Goal: Navigation & Orientation: Find specific page/section

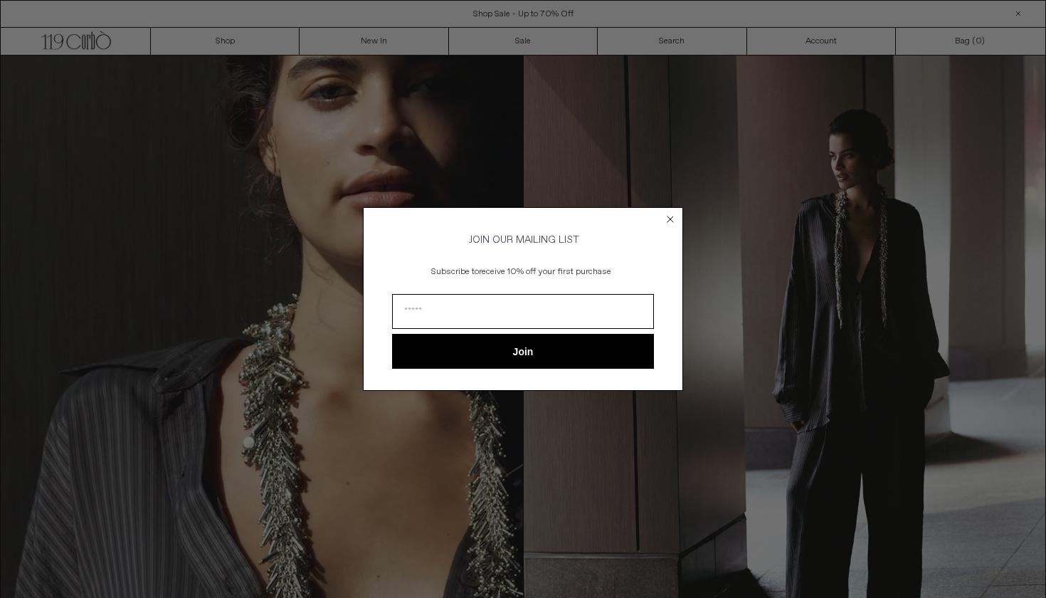
click at [675, 217] on circle "Close dialog" at bounding box center [671, 219] width 14 height 14
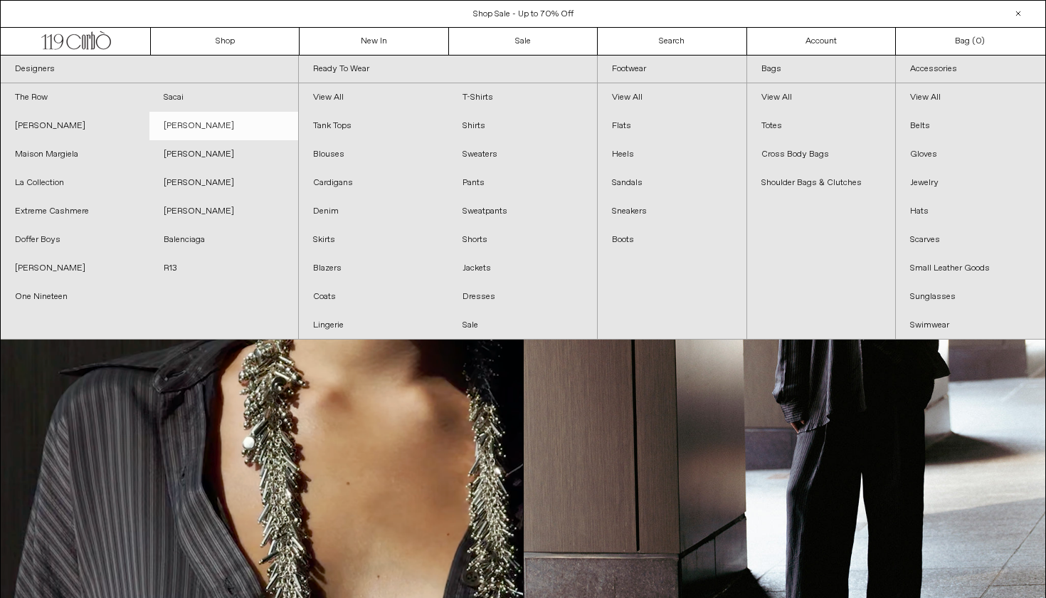
click at [213, 125] on link "[PERSON_NAME]" at bounding box center [223, 126] width 149 height 28
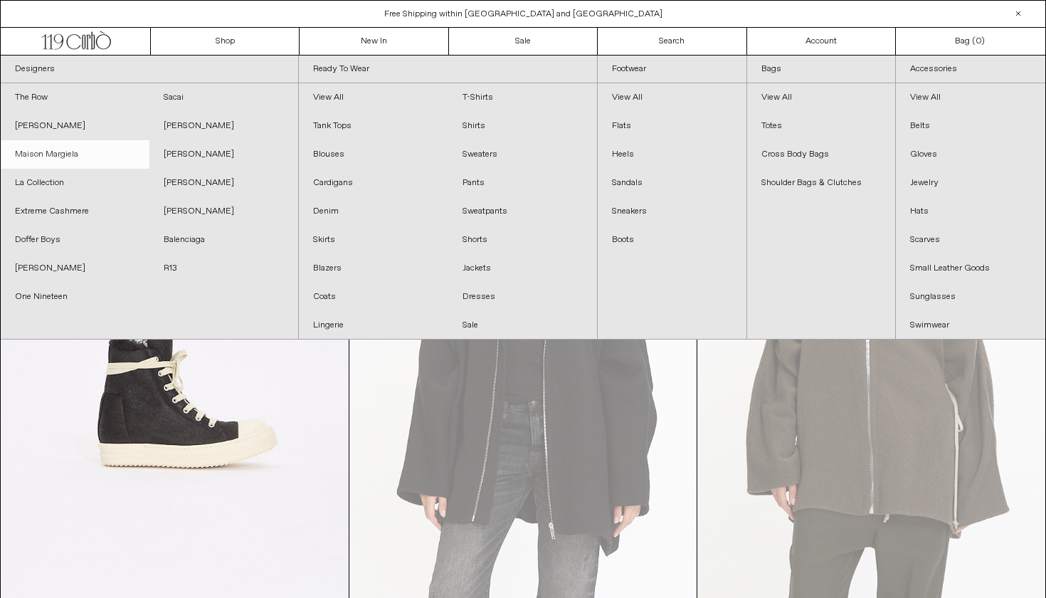
click at [75, 160] on link "Maison Margiela" at bounding box center [75, 154] width 149 height 28
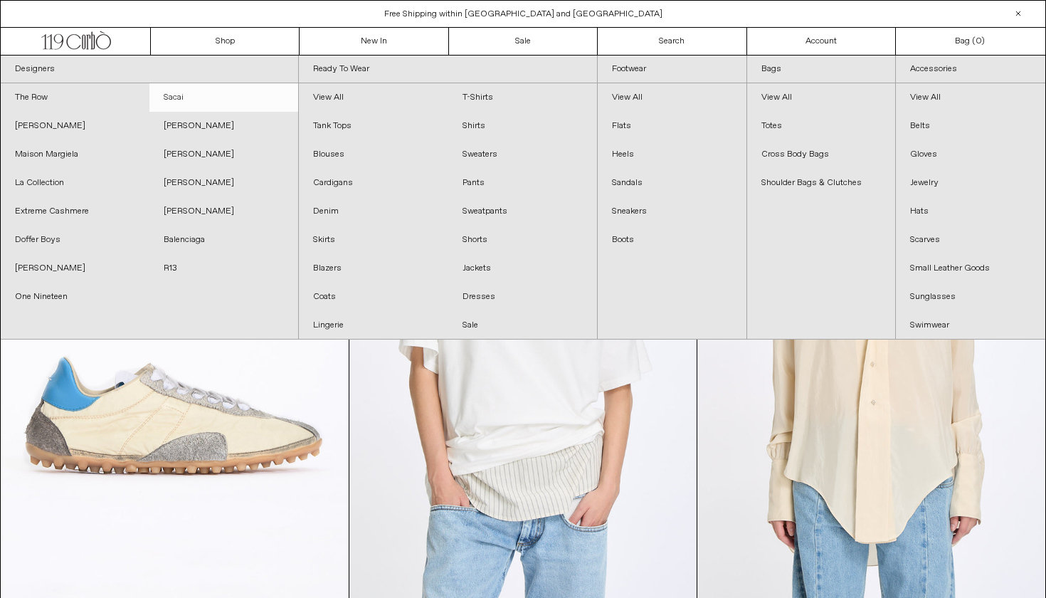
click at [183, 89] on link "Sacai" at bounding box center [223, 97] width 149 height 28
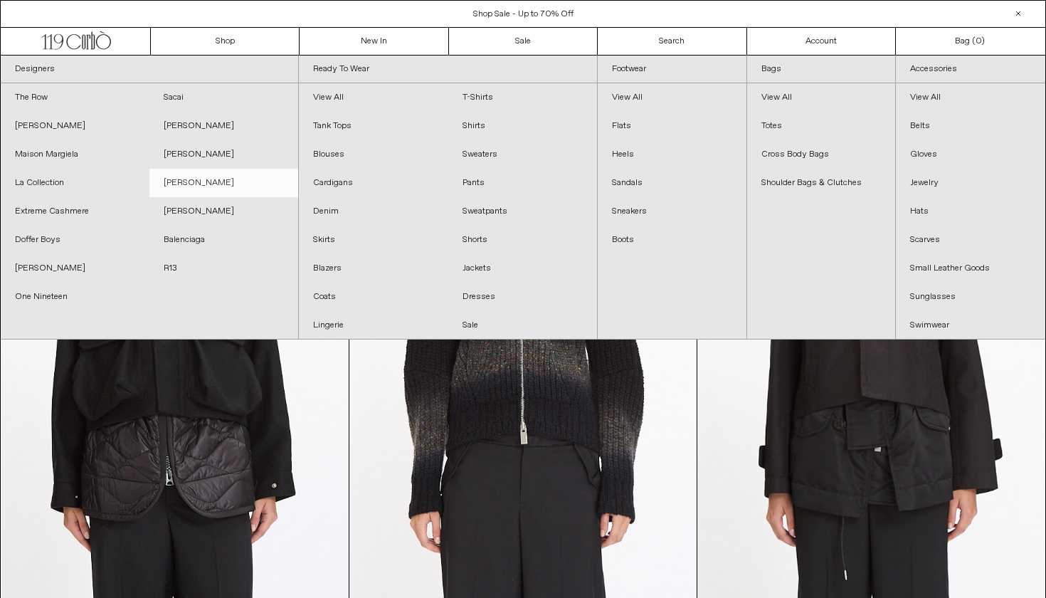
click at [184, 170] on link "[PERSON_NAME]" at bounding box center [223, 183] width 149 height 28
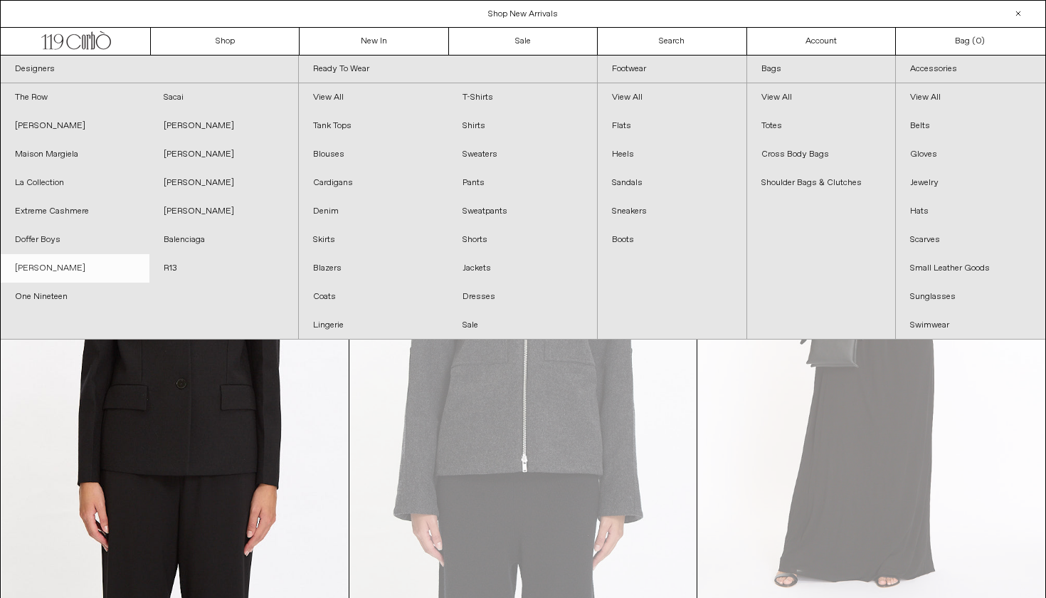
click at [100, 270] on link "[PERSON_NAME]" at bounding box center [75, 268] width 149 height 28
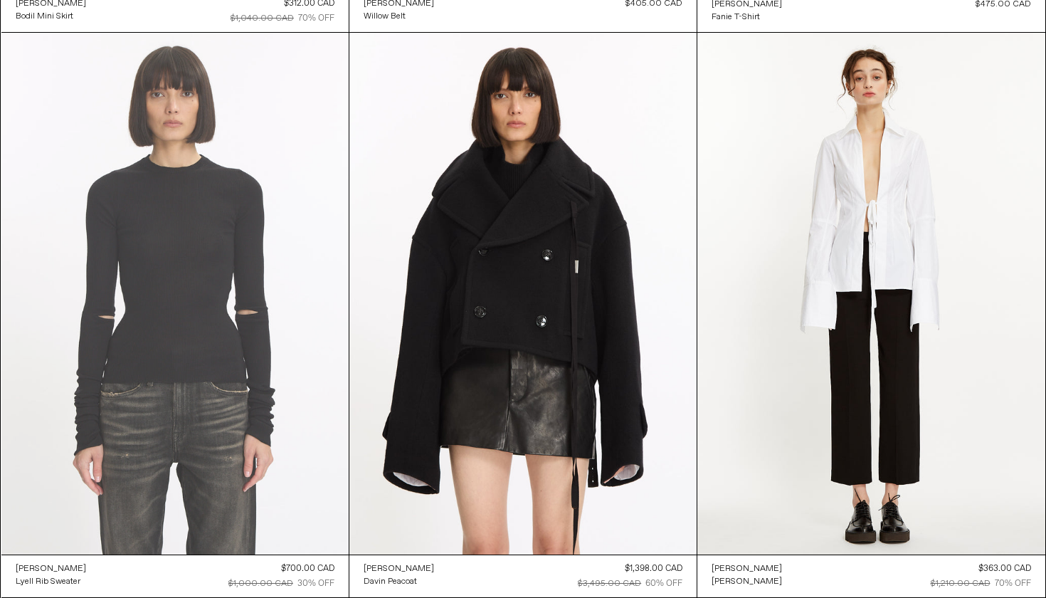
scroll to position [604, 0]
